Goal: Information Seeking & Learning: Learn about a topic

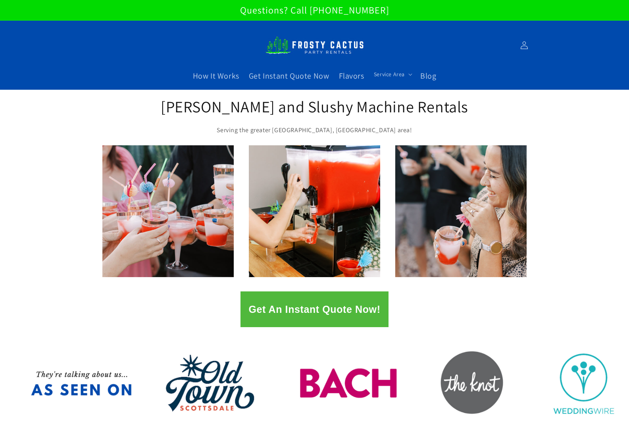
click at [294, 312] on button "Get An Instant Quote Now!" at bounding box center [314, 309] width 148 height 36
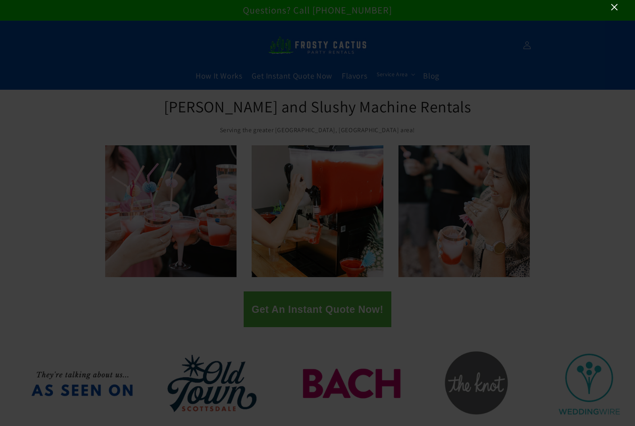
click at [615, 7] on icon "Close" at bounding box center [614, 7] width 6 height 6
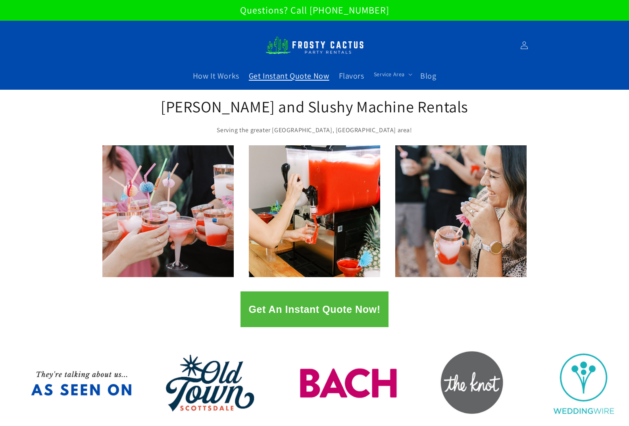
click at [315, 78] on span "Get Instant Quote Now" at bounding box center [289, 76] width 81 height 10
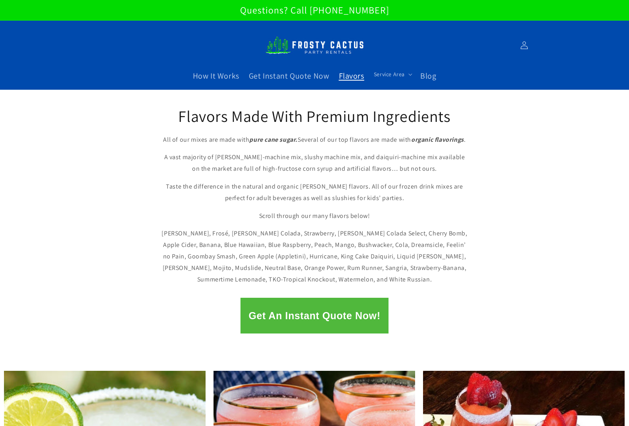
click at [314, 42] on img at bounding box center [314, 45] width 99 height 27
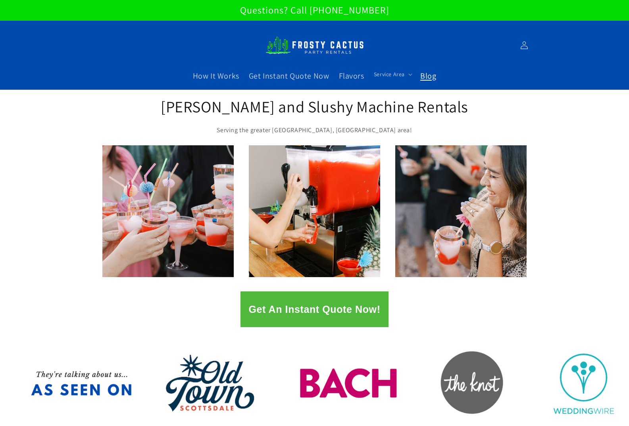
click at [436, 80] on link "Blog" at bounding box center [427, 76] width 25 height 20
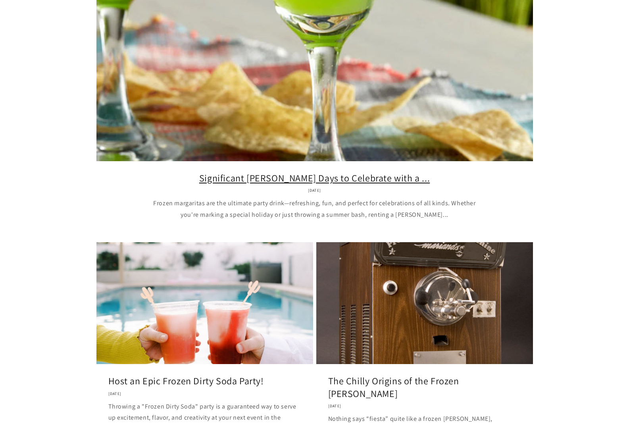
scroll to position [278, 0]
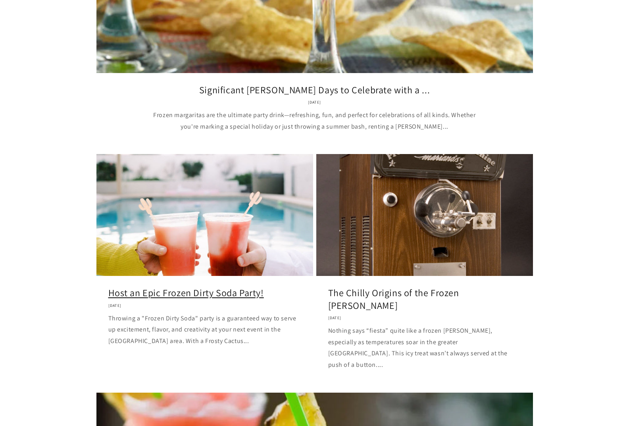
click at [201, 287] on link "Host an Epic Frozen Dirty Soda Party!" at bounding box center [204, 293] width 193 height 12
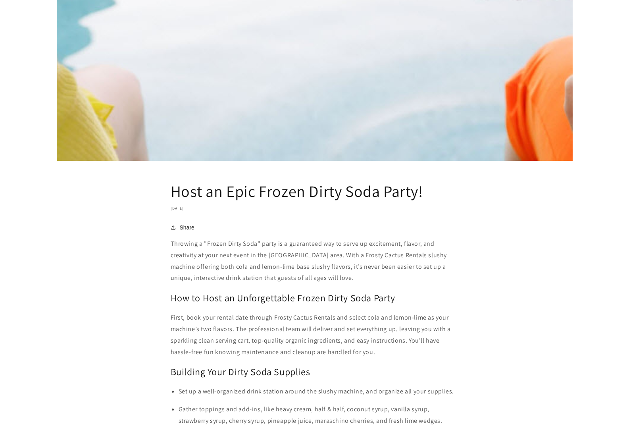
scroll to position [635, 0]
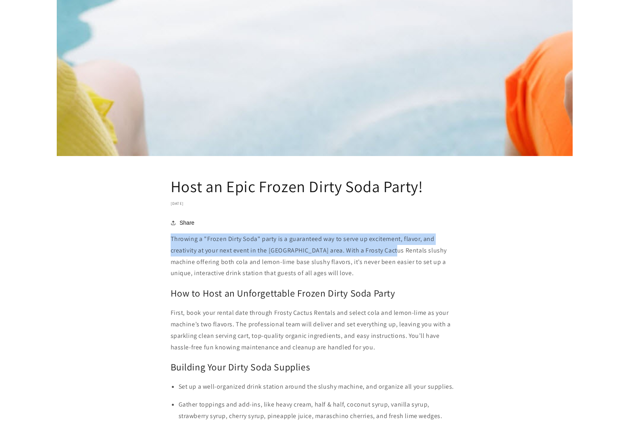
drag, startPoint x: 172, startPoint y: 237, endPoint x: 388, endPoint y: 251, distance: 216.8
click at [388, 251] on p "Throwing a "Frozen Dirty Soda" party is a guaranteed way to serve up excitement…" at bounding box center [315, 256] width 288 height 46
copy p "Throwing a "Frozen Dirty Soda" party is a guaranteed way to serve up excitement…"
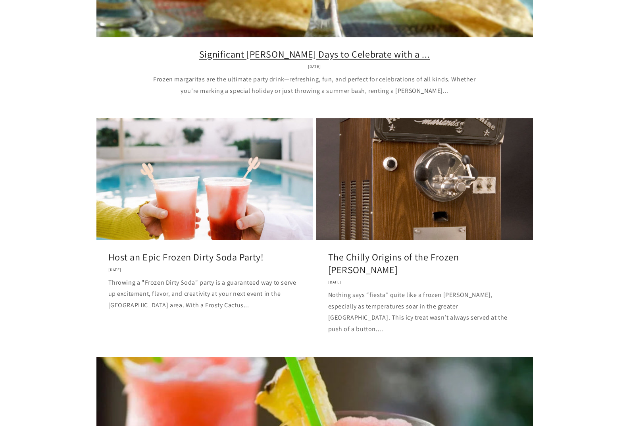
scroll to position [317, 0]
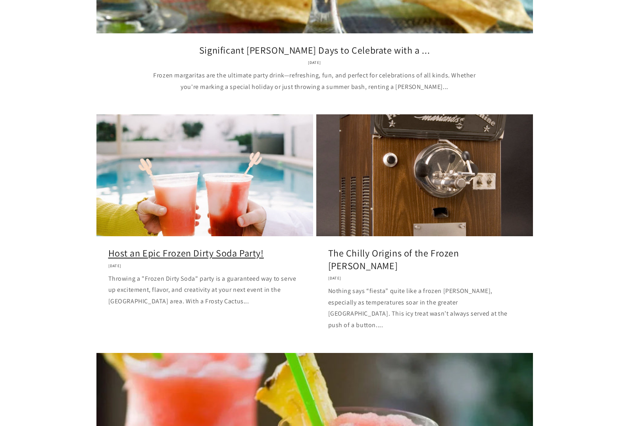
click at [248, 247] on link "Host an Epic Frozen Dirty Soda Party!" at bounding box center [204, 253] width 193 height 12
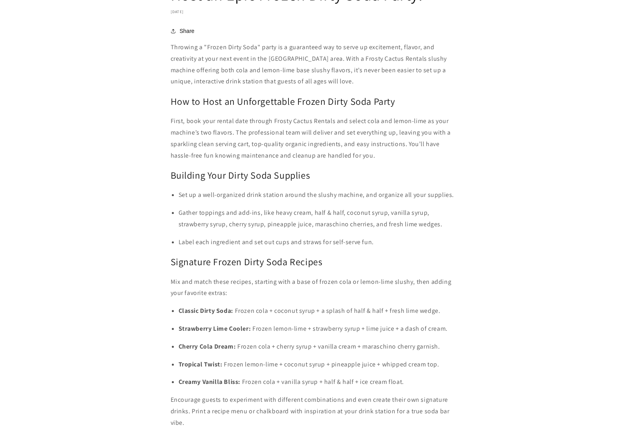
scroll to position [873, 0]
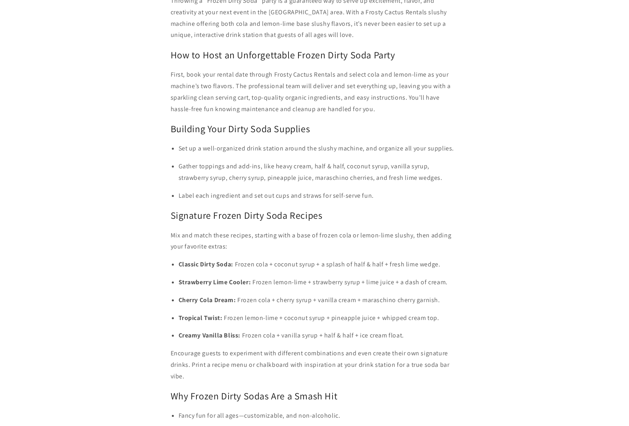
click at [173, 56] on h2 "How to Host an Unforgettable Frozen Dirty Soda Party" at bounding box center [315, 55] width 288 height 12
click at [187, 84] on p "First, book your rental date through Frosty Cactus Rentals and select cola and …" at bounding box center [315, 92] width 288 height 46
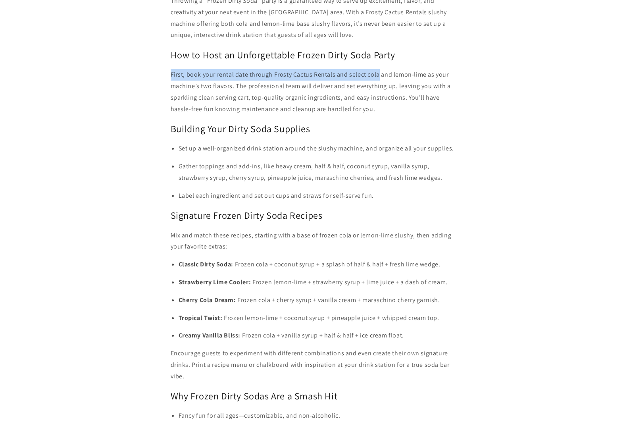
drag, startPoint x: 181, startPoint y: 73, endPoint x: 378, endPoint y: 69, distance: 196.5
copy p "First, book your rental date through Frosty Cactus Rentals and select cola"
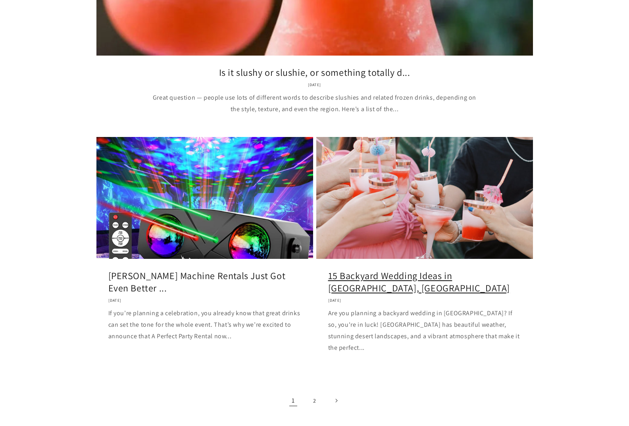
scroll to position [913, 0]
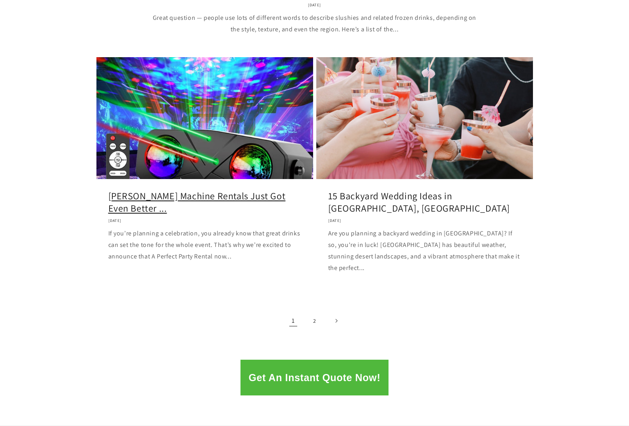
click at [166, 190] on link "Margarita Machine Rentals Just Got Even Better ..." at bounding box center [204, 202] width 193 height 25
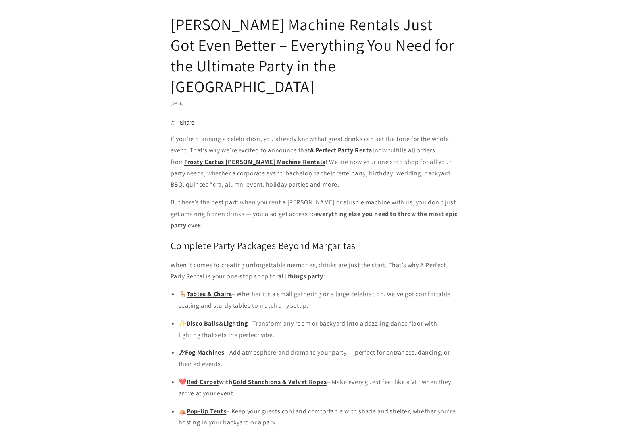
scroll to position [595, 0]
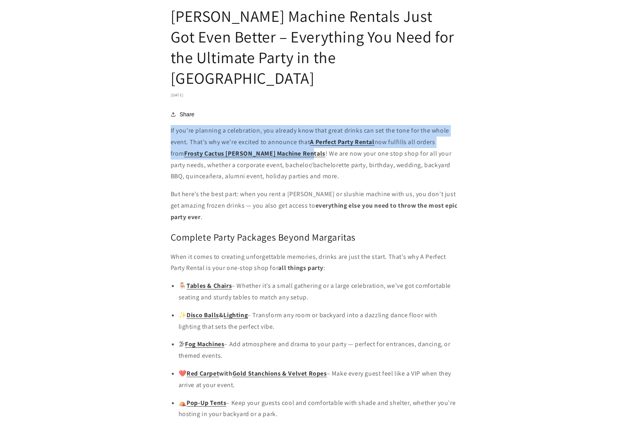
drag, startPoint x: 169, startPoint y: 112, endPoint x: 307, endPoint y: 131, distance: 139.0
click at [307, 131] on article "Margarita Machine Rentals Just Got Even Better – Everything You Need for the Ul…" at bounding box center [314, 57] width 629 height 1126
copy p "If you’re planning a celebration, you already know that great drinks can set th…"
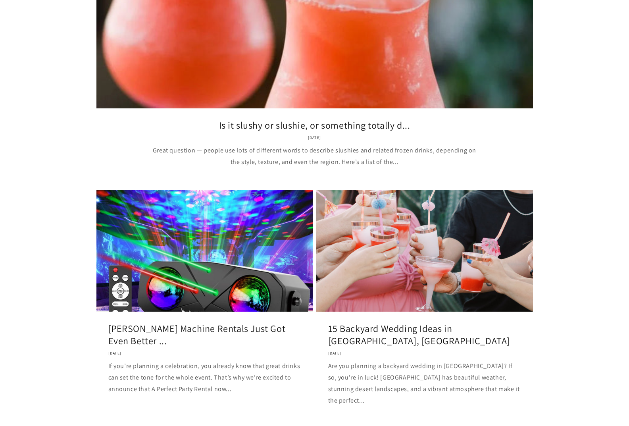
scroll to position [913, 0]
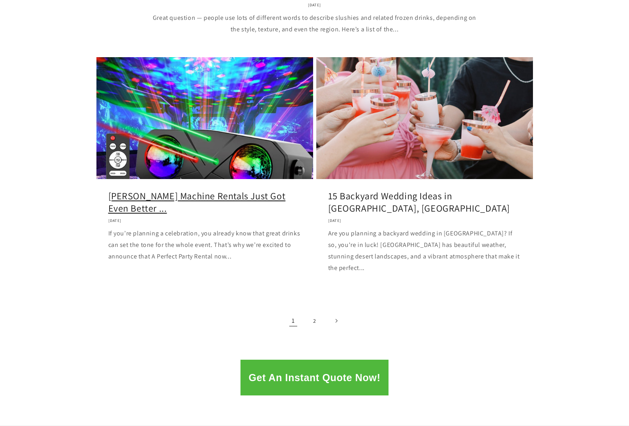
click at [185, 190] on link "Margarita Machine Rentals Just Got Even Better ..." at bounding box center [204, 202] width 193 height 25
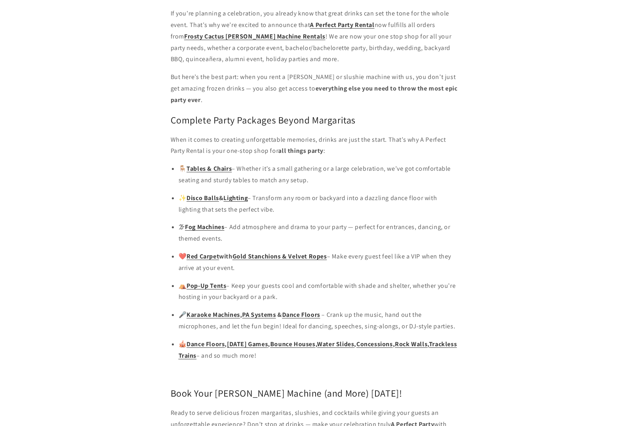
scroll to position [913, 0]
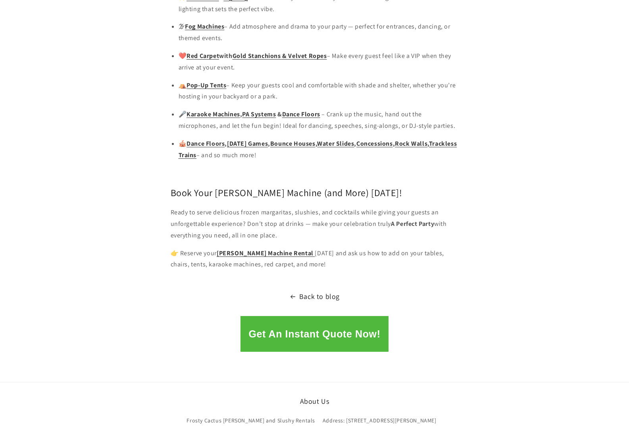
drag, startPoint x: 171, startPoint y: 191, endPoint x: 311, endPoint y: 210, distance: 141.4
click at [311, 210] on p "Ready to serve delicious frozen margaritas, slushies, and cocktails while givin…" at bounding box center [315, 224] width 288 height 34
copy p "Ready to serve delicious frozen margaritas, slushies, and cocktails while givin…"
